Goal: Find specific page/section: Find specific page/section

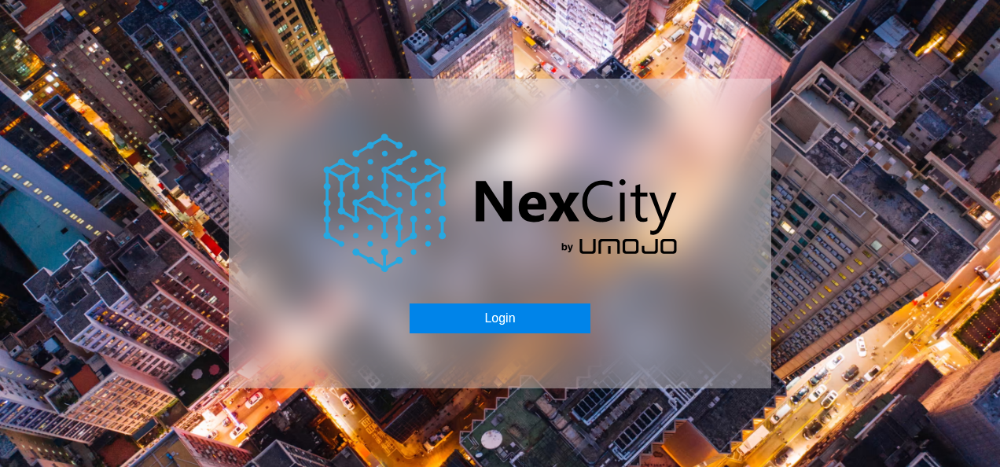
click at [528, 306] on button "Login" at bounding box center [499, 318] width 180 height 30
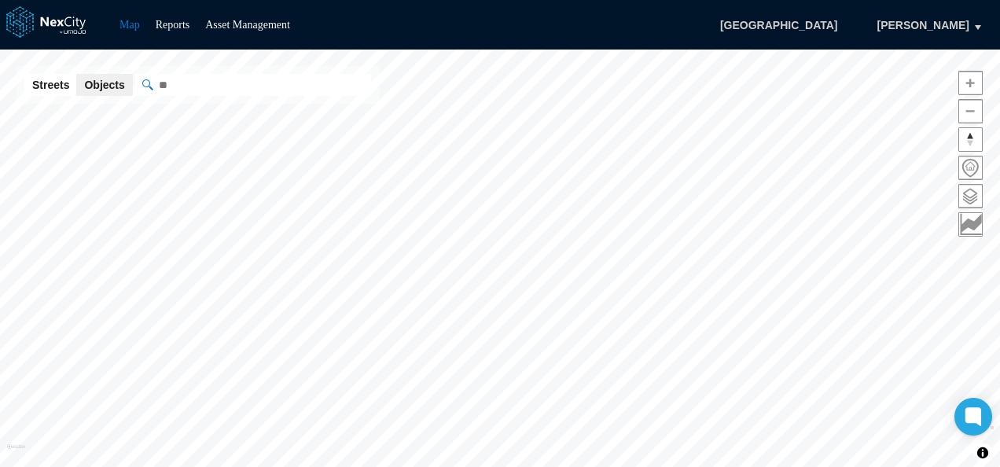
click at [42, 84] on button "Streets" at bounding box center [50, 85] width 53 height 22
click at [107, 83] on button "Objects" at bounding box center [104, 85] width 56 height 22
click at [971, 193] on span at bounding box center [970, 196] width 23 height 23
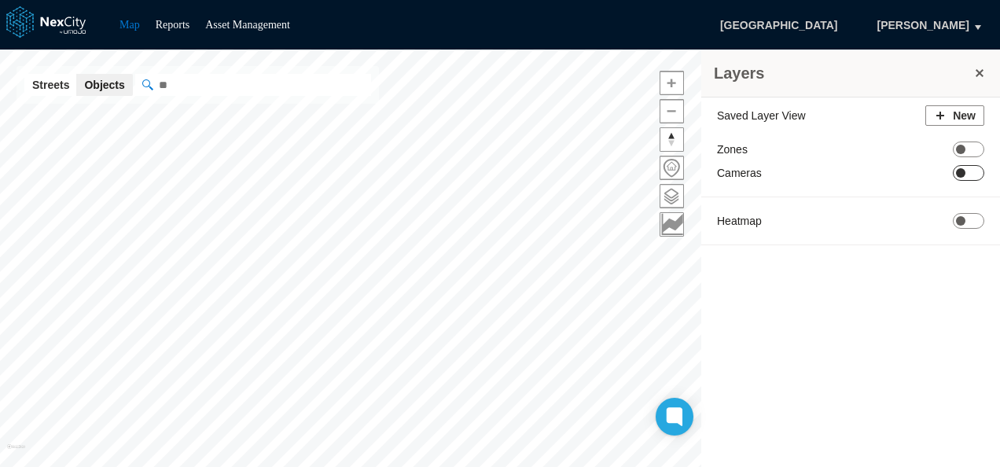
click at [965, 170] on span "ON OFF" at bounding box center [968, 173] width 31 height 16
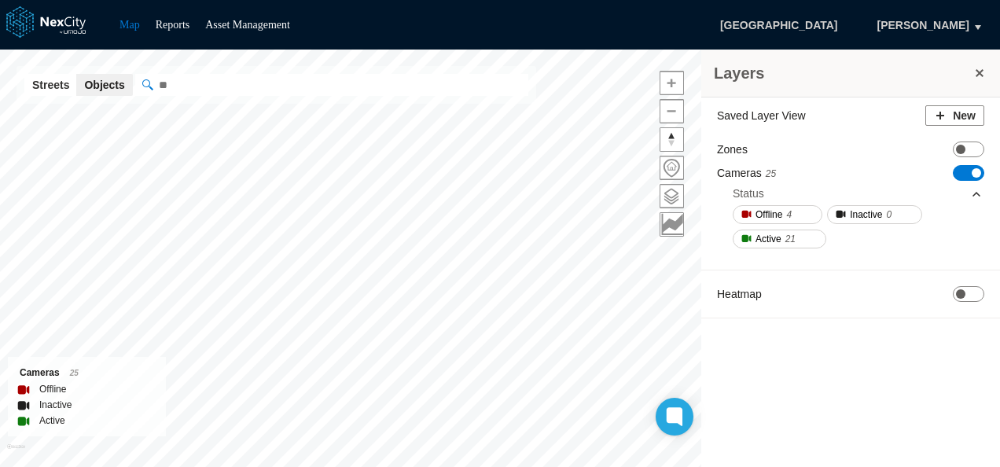
click at [161, 89] on input "" at bounding box center [331, 85] width 393 height 22
type input "**********"
click at [507, 84] on button "Clear" at bounding box center [515, 85] width 16 height 16
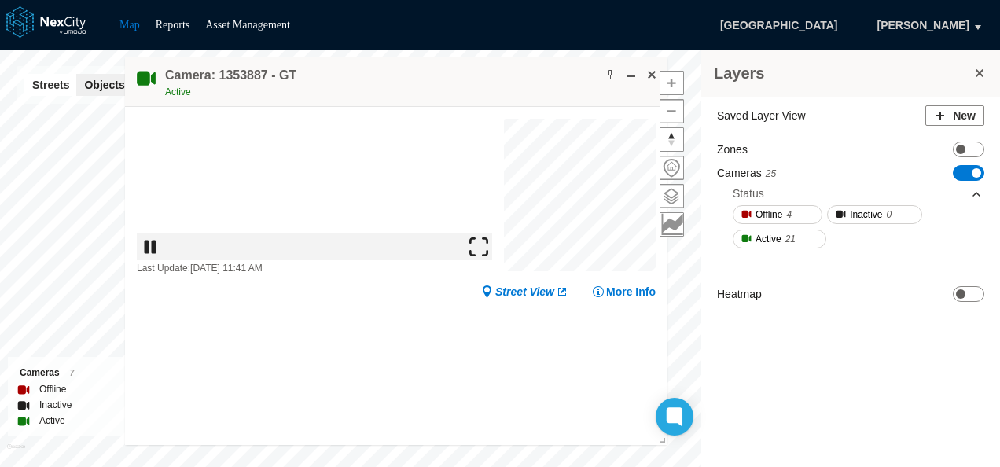
click at [978, 71] on button at bounding box center [979, 73] width 16 height 22
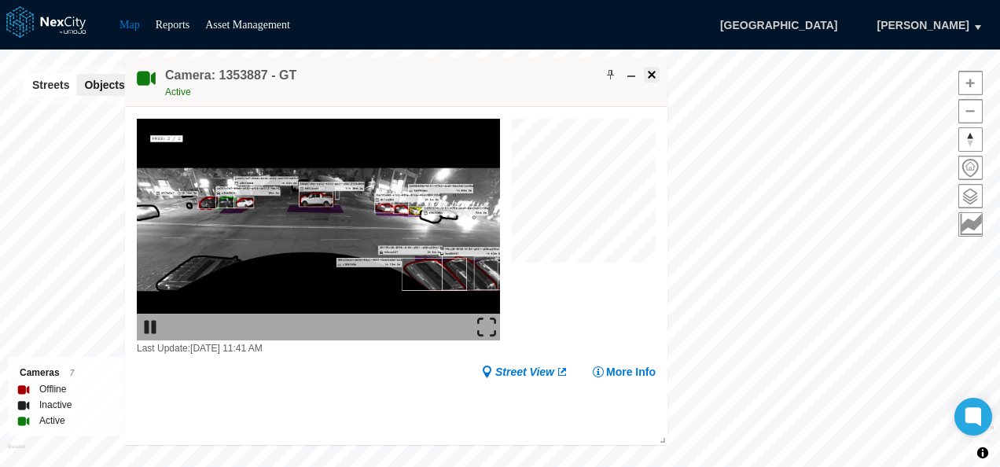
click at [649, 67] on button at bounding box center [652, 75] width 16 height 16
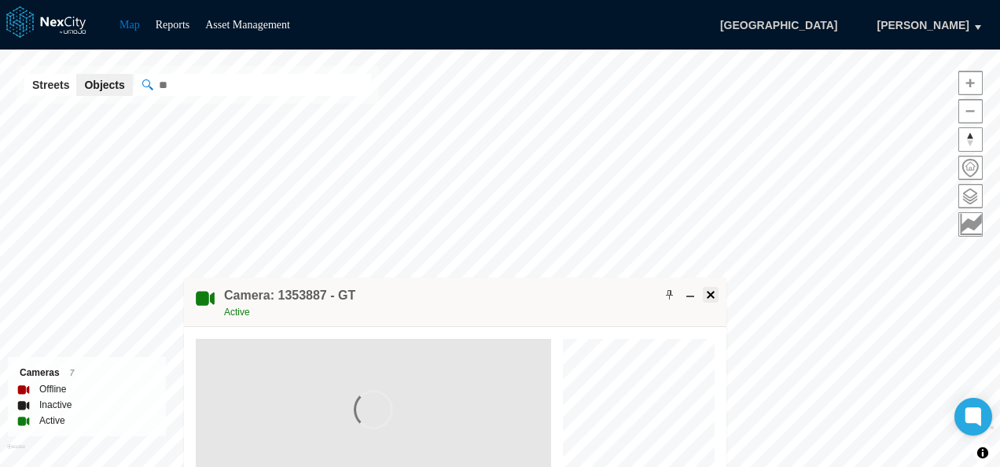
click at [709, 289] on span at bounding box center [710, 294] width 13 height 13
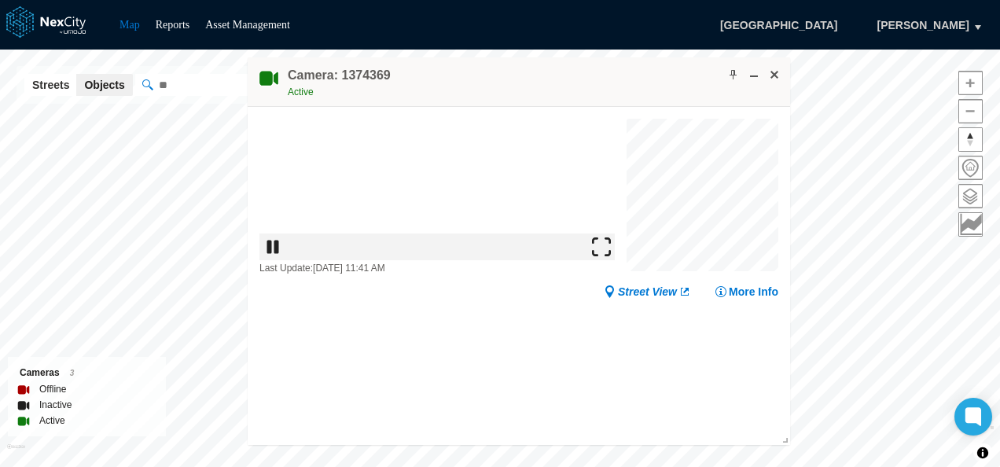
click at [611, 256] on img at bounding box center [601, 246] width 19 height 19
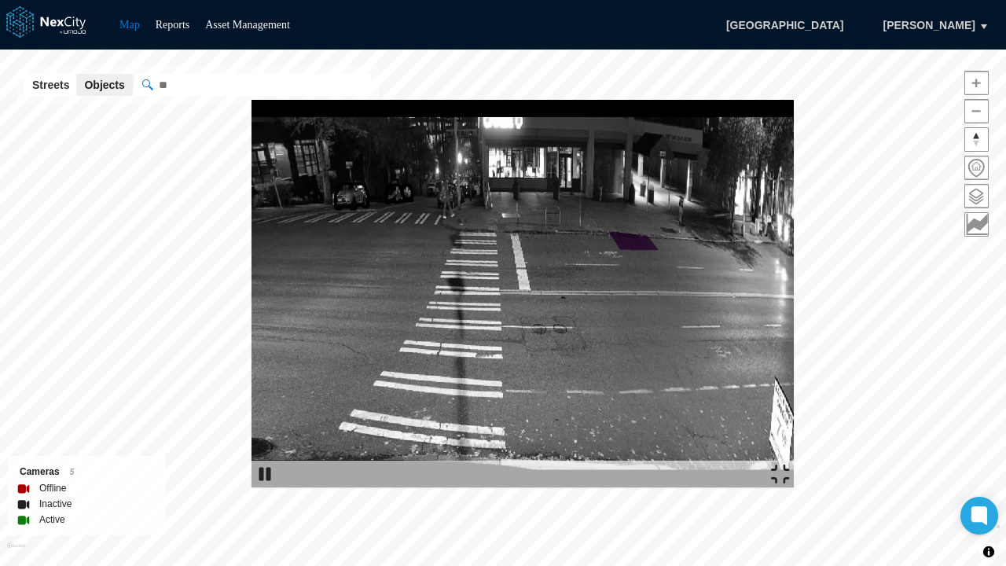
click at [790, 483] on img at bounding box center [780, 473] width 19 height 19
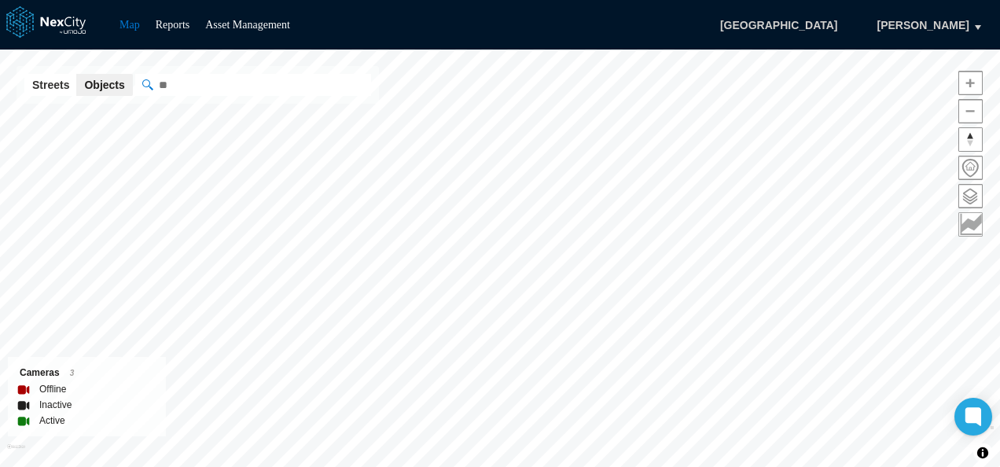
click at [964, 218] on span at bounding box center [970, 224] width 23 height 23
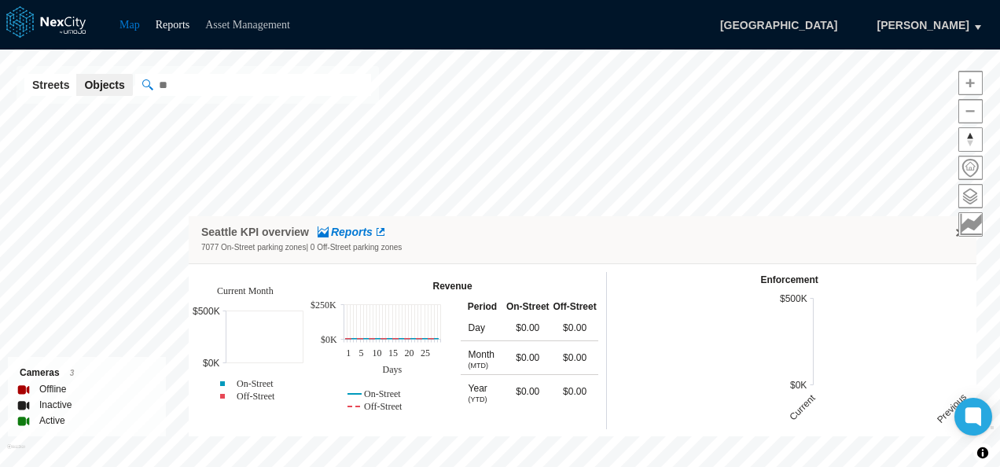
click at [229, 24] on link "Asset Management" at bounding box center [247, 25] width 85 height 12
